Goal: Entertainment & Leisure: Consume media (video, audio)

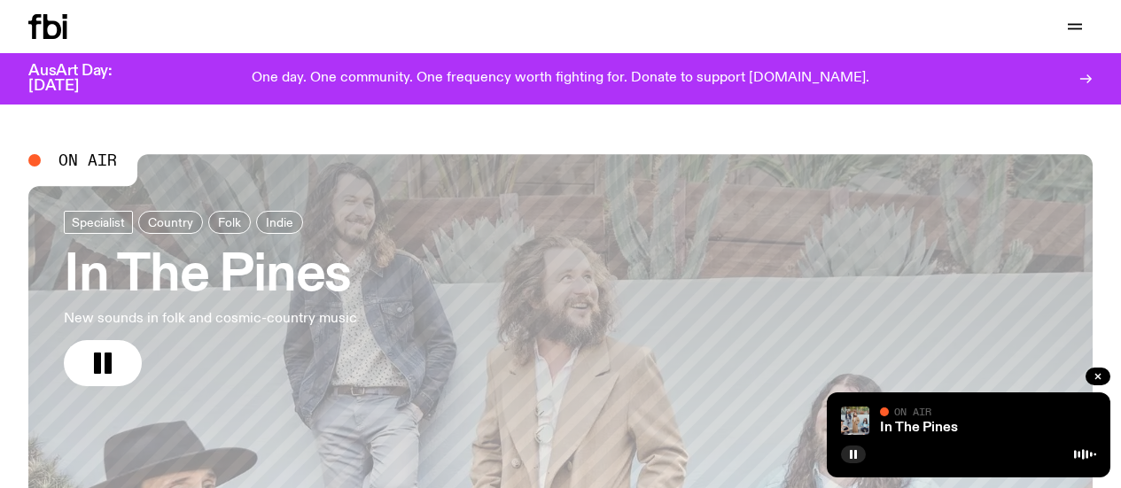
scroll to position [89, 0]
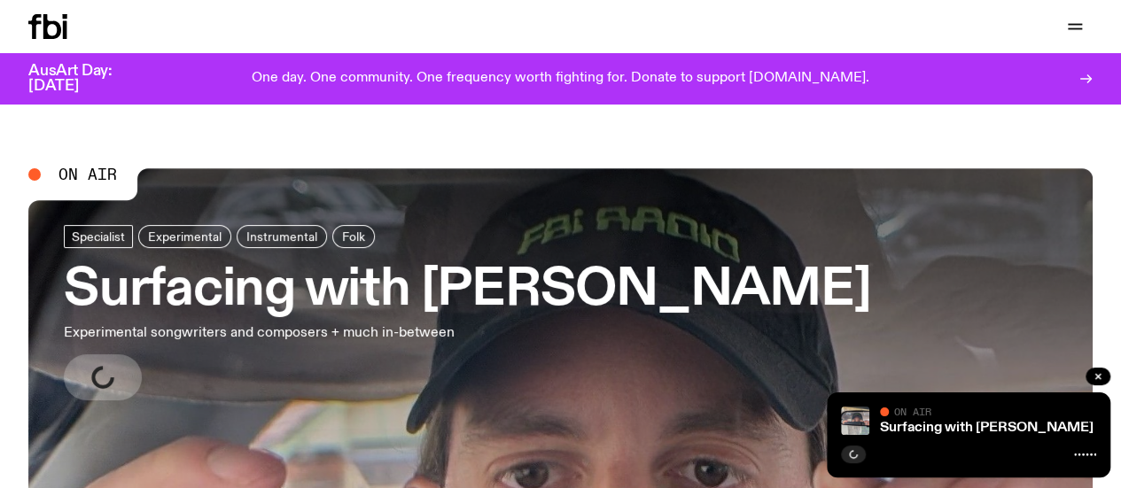
scroll to position [89, 0]
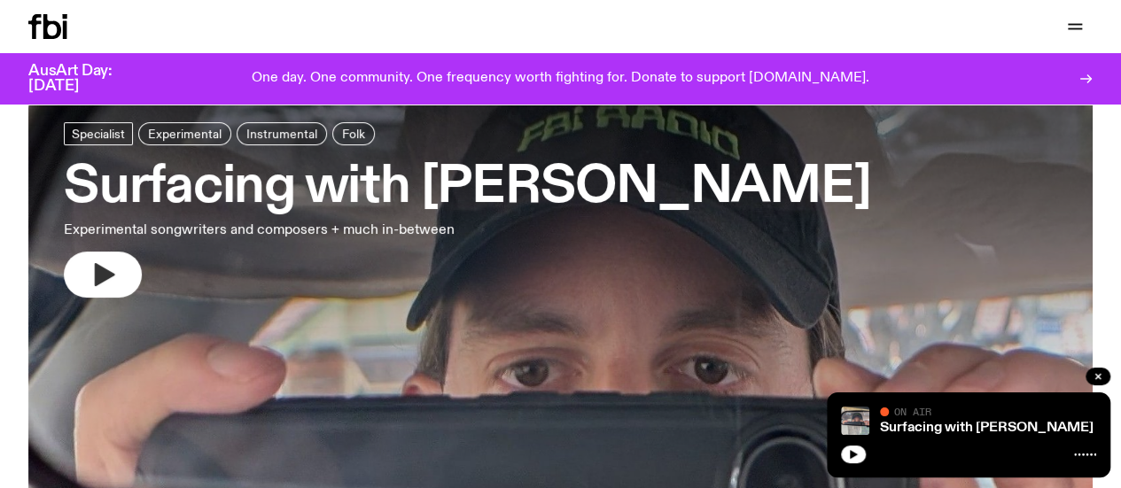
click at [90, 272] on icon "button" at bounding box center [103, 275] width 28 height 28
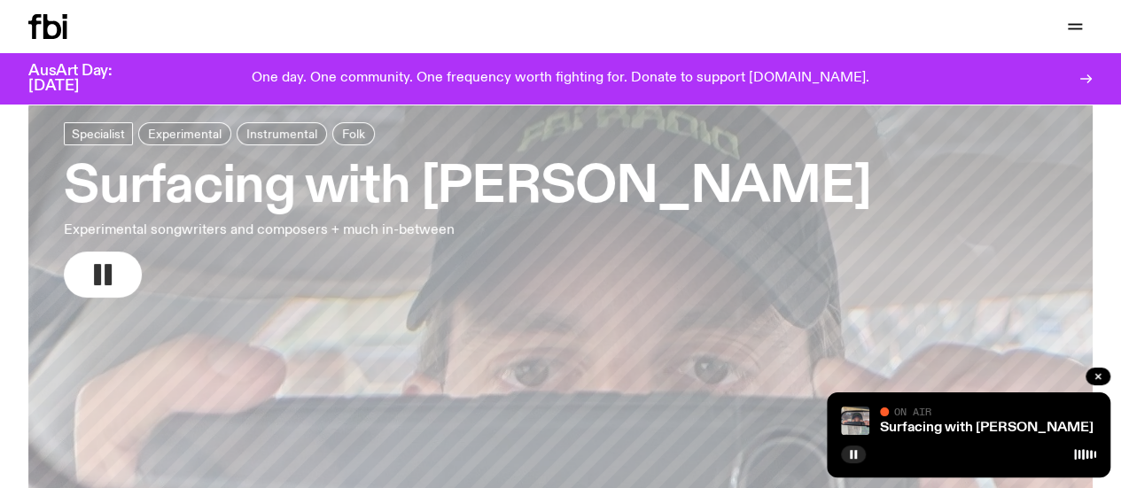
click at [102, 279] on icon "button" at bounding box center [103, 275] width 28 height 28
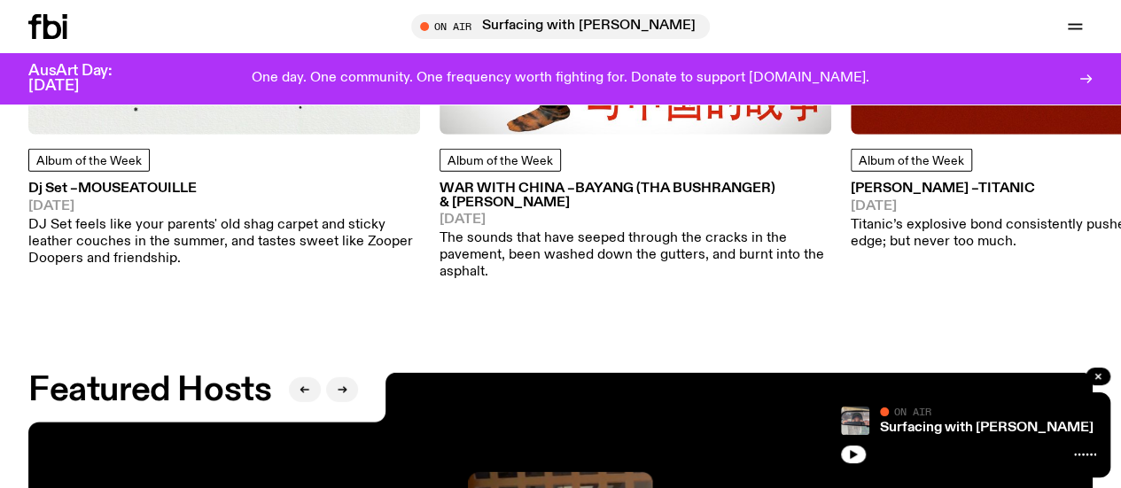
scroll to position [2393, 0]
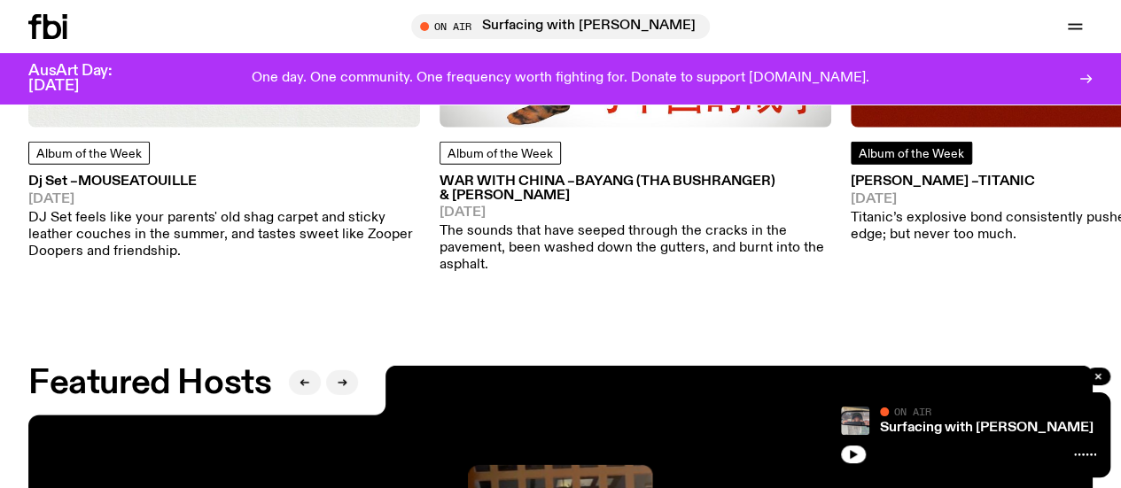
click at [955, 160] on span "Album of the Week" at bounding box center [911, 154] width 105 height 12
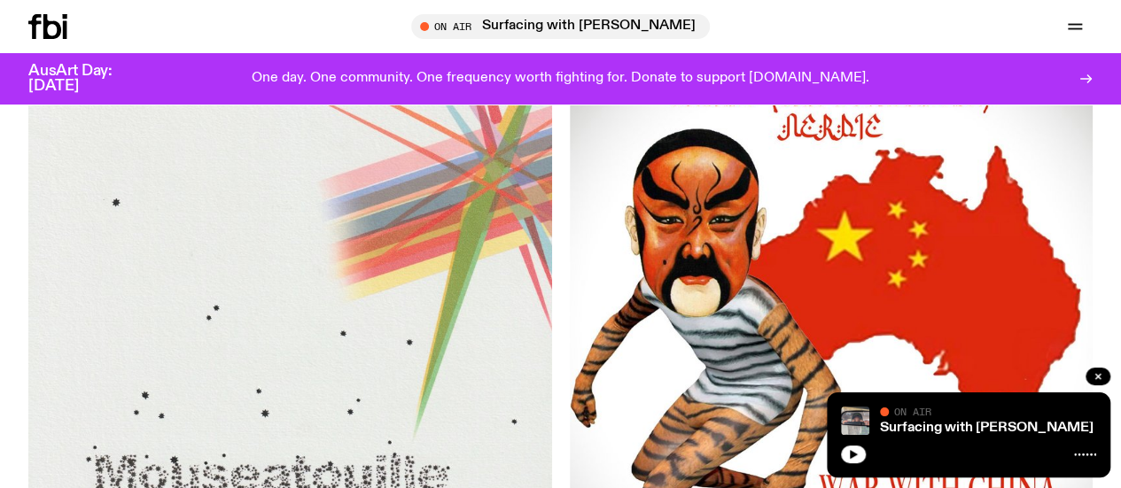
scroll to position [266, 0]
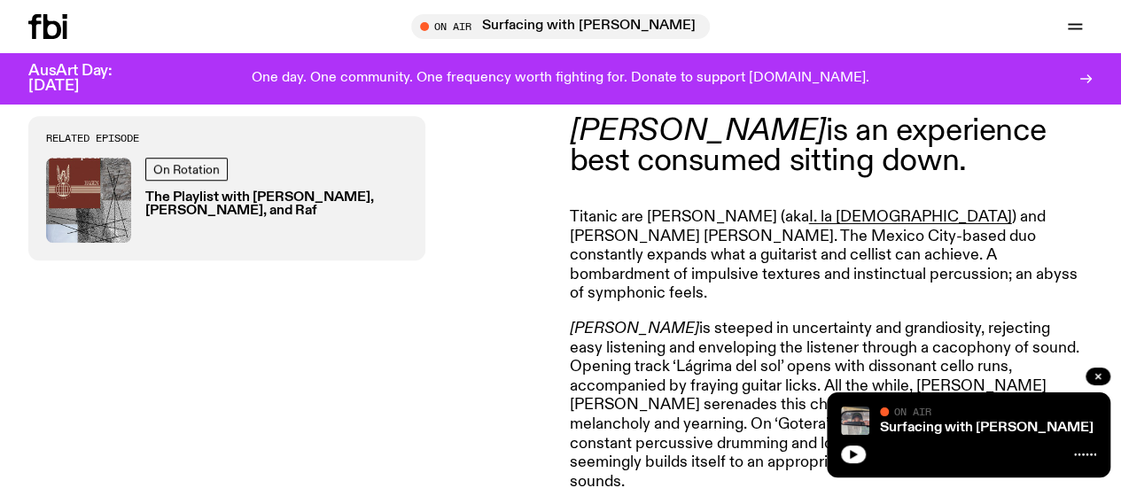
scroll to position [524, 0]
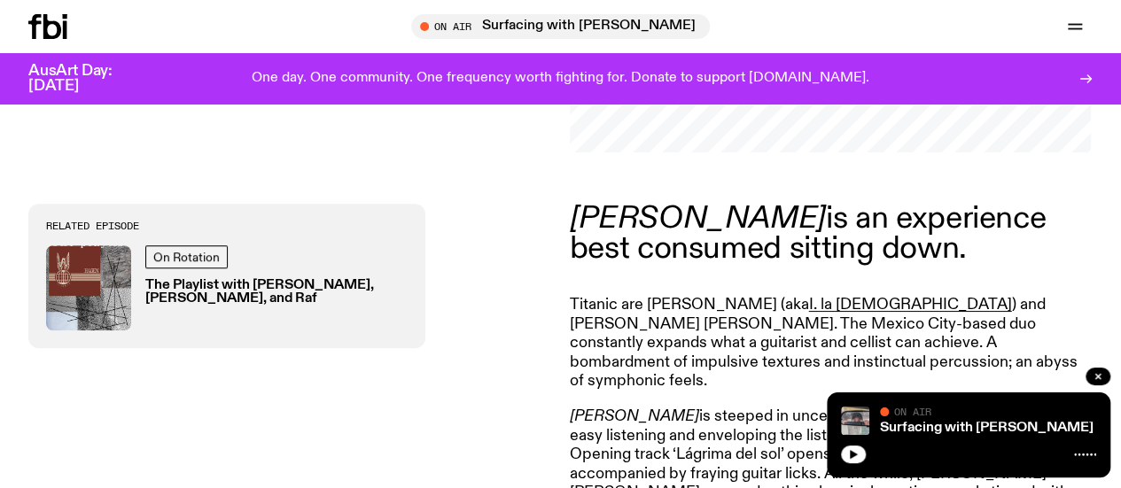
click at [180, 261] on div "On Rotation The Playlist with [PERSON_NAME], [PERSON_NAME], and Raf" at bounding box center [276, 288] width 262 height 85
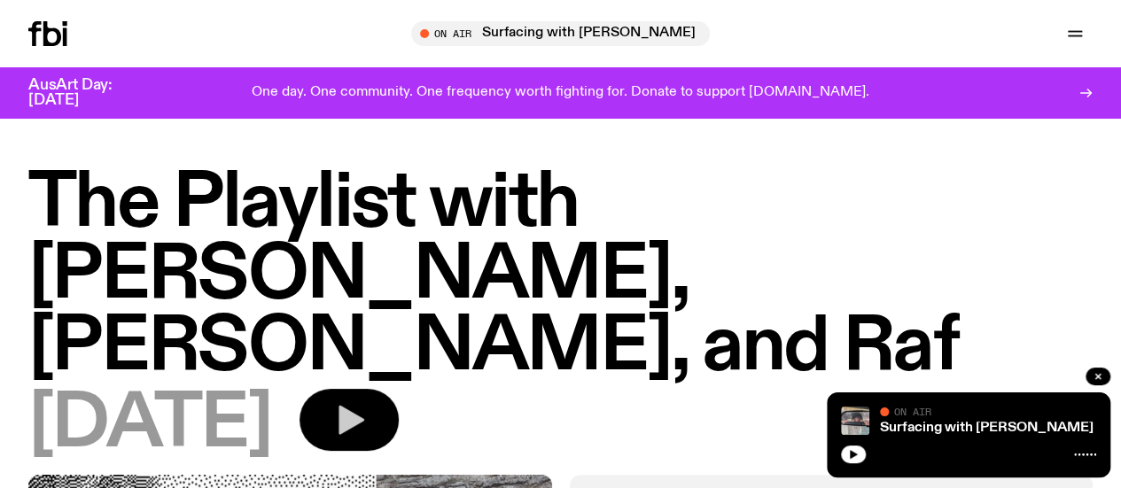
click at [364, 406] on icon "button" at bounding box center [352, 420] width 26 height 29
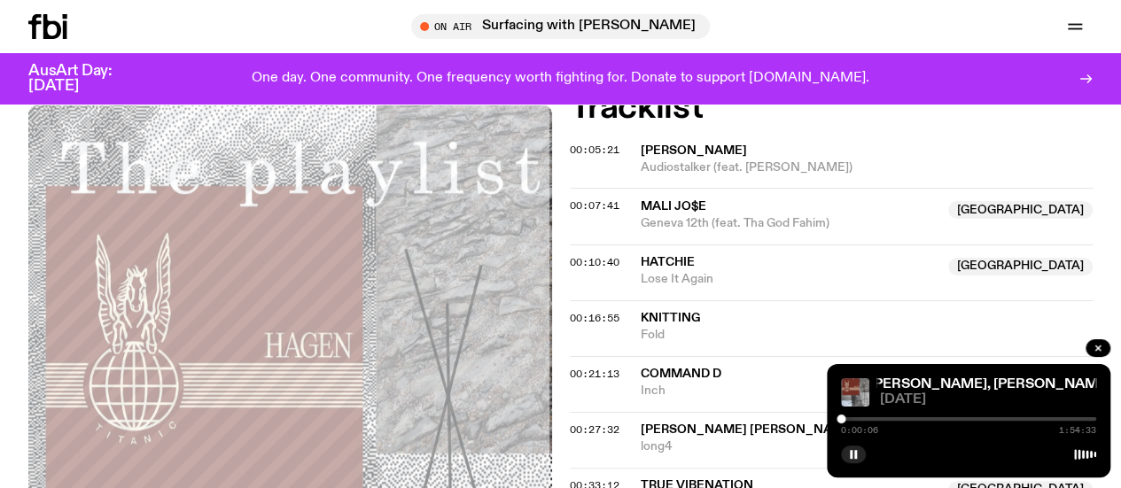
scroll to position [614, 0]
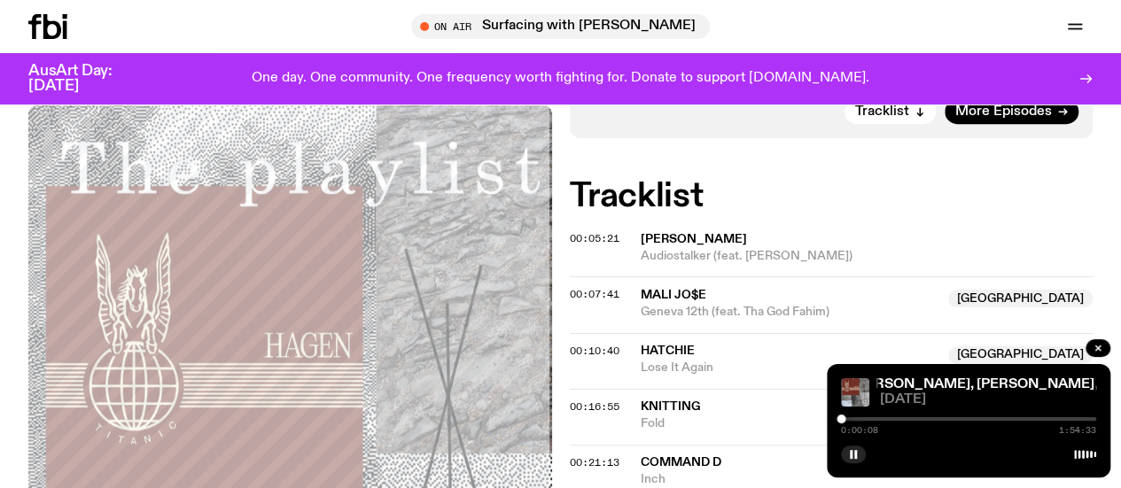
click at [851, 417] on div "0:00:08 1:54:33" at bounding box center [968, 424] width 255 height 21
click at [847, 418] on div at bounding box center [847, 419] width 9 height 9
click at [853, 457] on icon "button" at bounding box center [853, 454] width 11 height 11
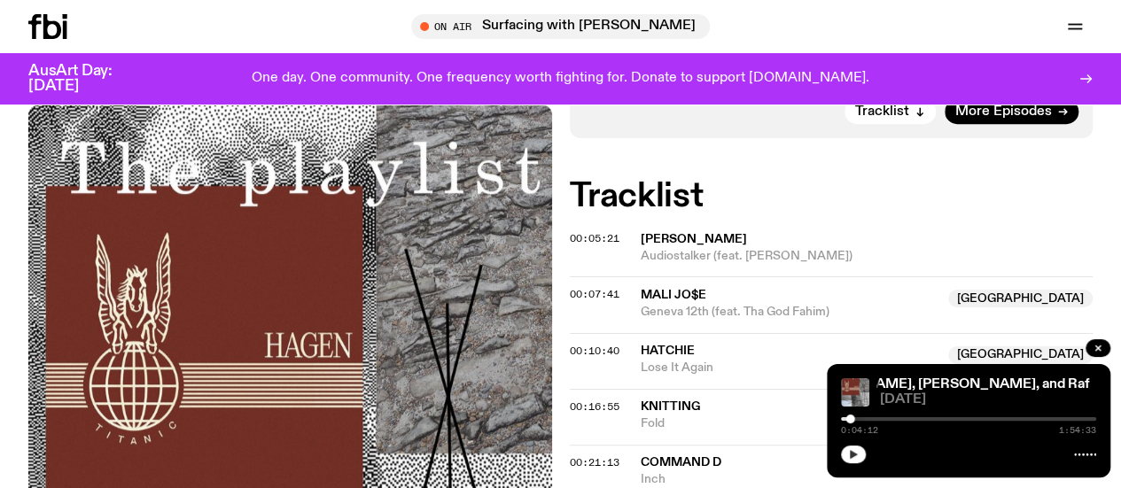
click at [848, 455] on icon "button" at bounding box center [853, 454] width 11 height 11
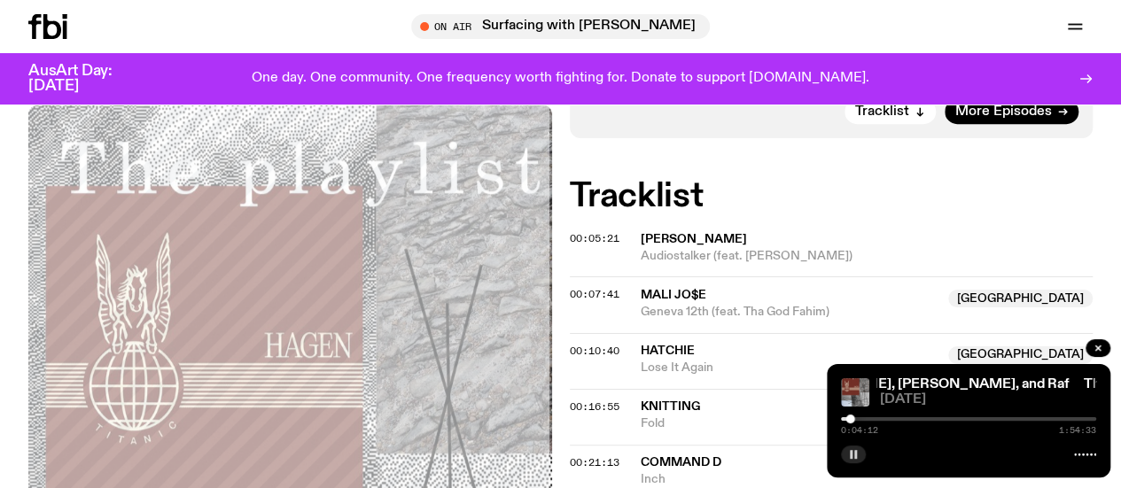
click at [675, 277] on div "00:07:41 MALI JO$E Australia Geneva 12th (feat. Tha God Fahim) [GEOGRAPHIC_DATA]" at bounding box center [832, 305] width 524 height 56
click at [681, 289] on span "MALI JO$E" at bounding box center [674, 295] width 66 height 12
click at [870, 421] on div "0:04:13 1:54:33" at bounding box center [968, 424] width 255 height 21
click at [865, 418] on div at bounding box center [968, 420] width 255 height 4
click at [858, 418] on div at bounding box center [737, 420] width 255 height 4
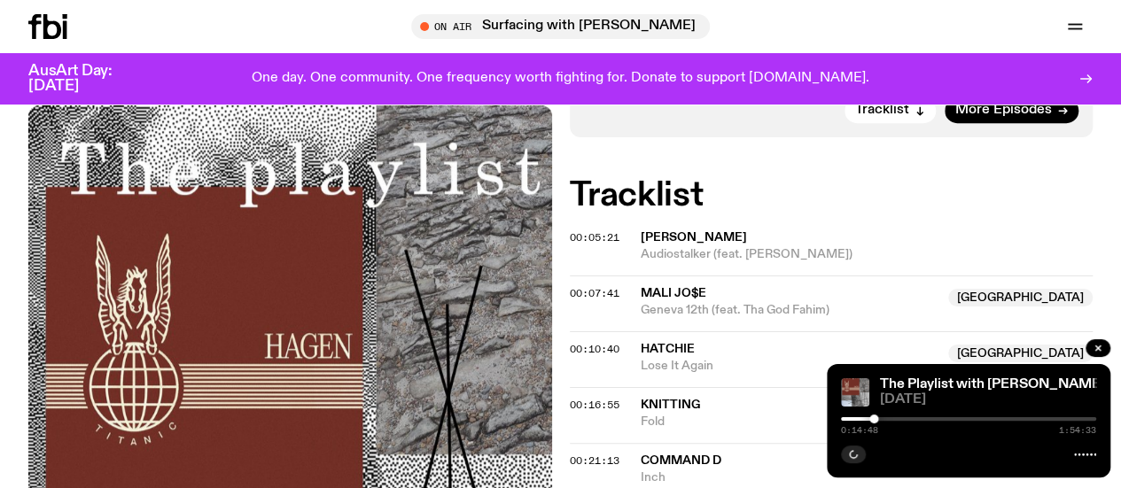
scroll to position [614, 0]
click at [854, 452] on icon "button" at bounding box center [853, 454] width 11 height 11
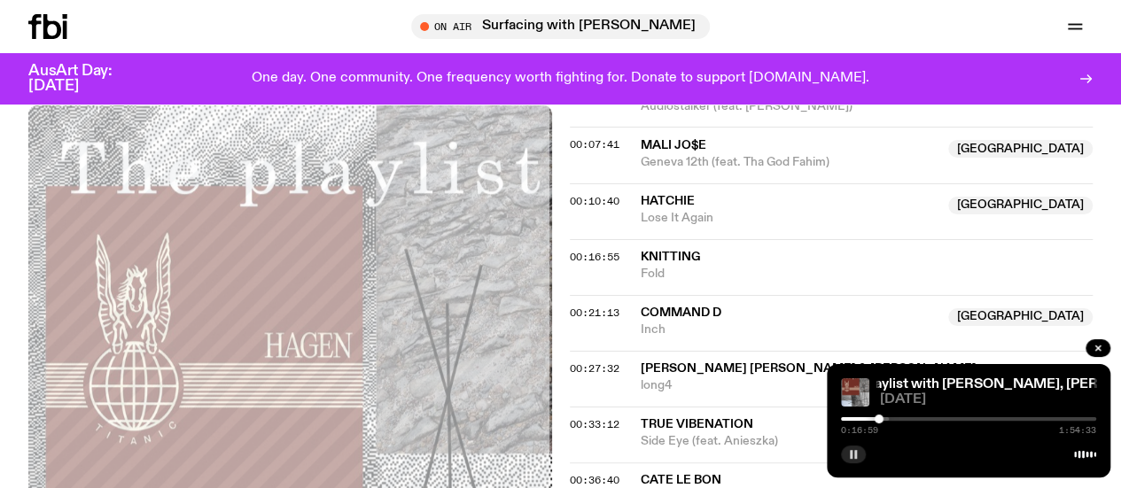
scroll to position [792, 0]
